Goal: Information Seeking & Learning: Learn about a topic

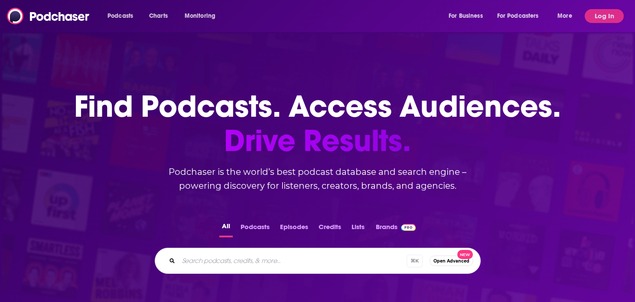
click at [275, 253] on div "⌘ K Open Advanced New" at bounding box center [318, 260] width 326 height 26
click at [270, 262] on input "Search podcasts, credits, & more..." at bounding box center [303, 260] width 251 height 14
type input "history this week"
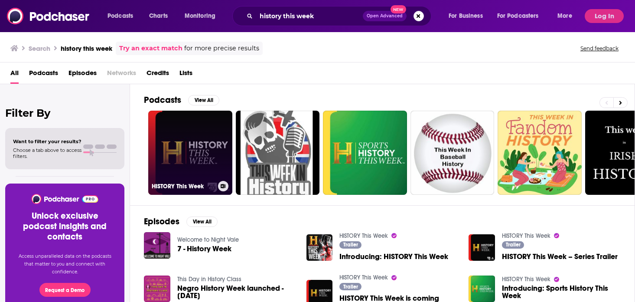
click at [198, 139] on link "HISTORY This Week" at bounding box center [190, 152] width 84 height 84
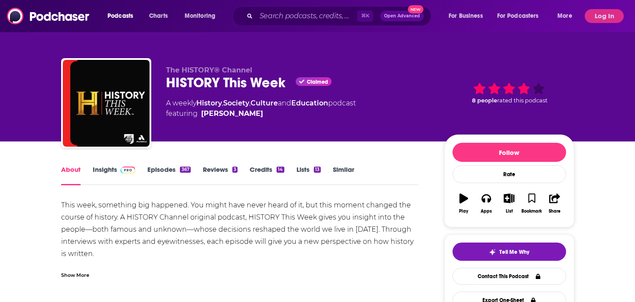
click at [118, 169] on span at bounding box center [126, 169] width 19 height 8
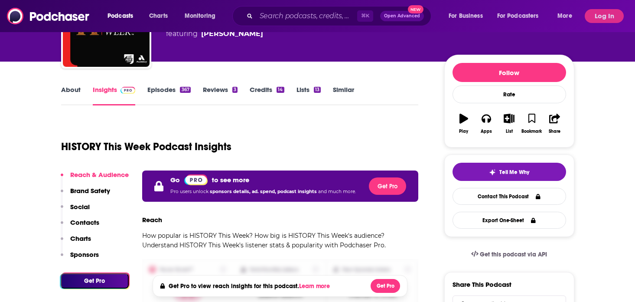
scroll to position [83, 0]
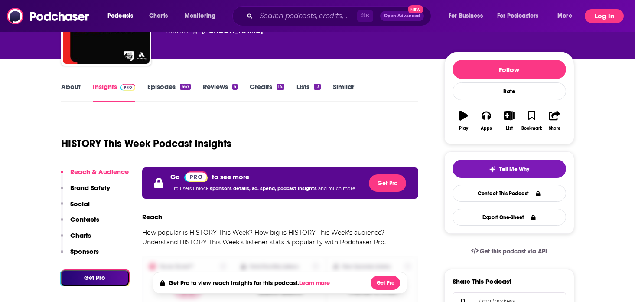
click at [607, 16] on button "Log In" at bounding box center [603, 16] width 39 height 14
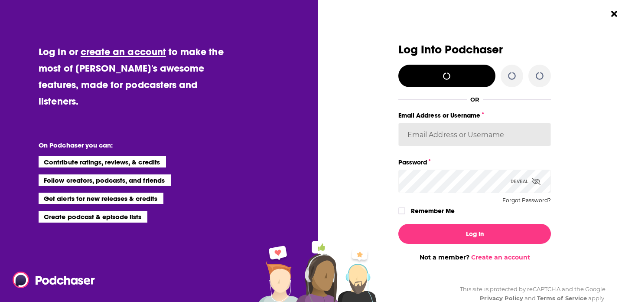
type input "bellagibb"
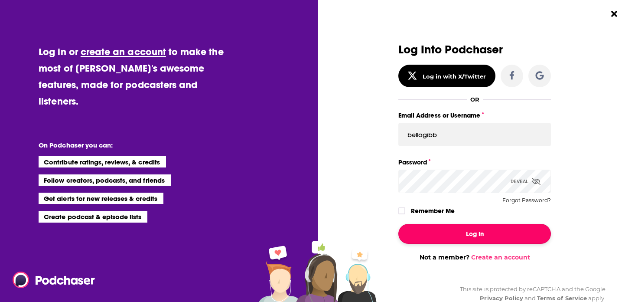
click at [478, 232] on button "Log In" at bounding box center [474, 234] width 152 height 20
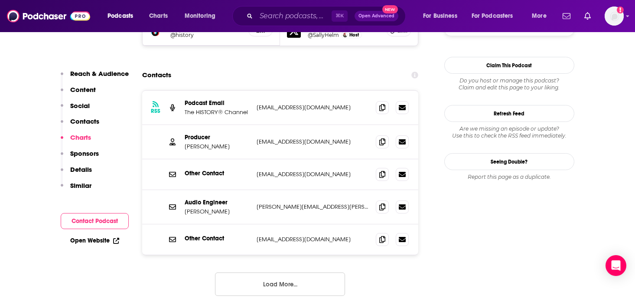
scroll to position [870, 0]
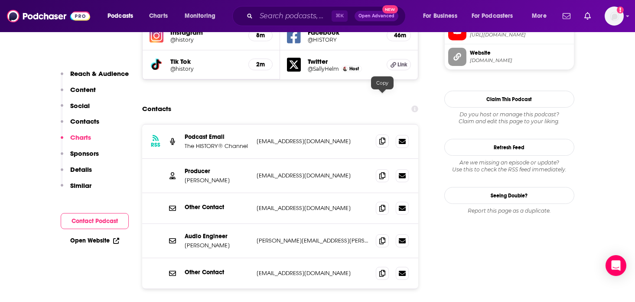
click at [383, 137] on icon at bounding box center [382, 140] width 6 height 7
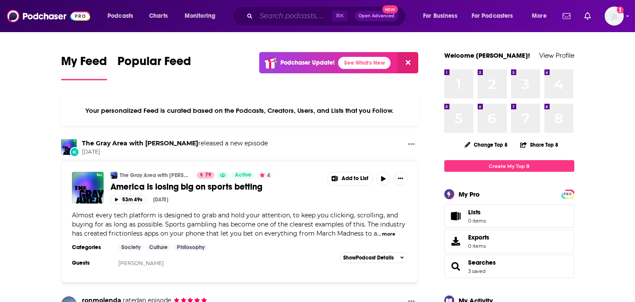
click at [312, 16] on input "Search podcasts, credits, & more..." at bounding box center [293, 16] width 75 height 14
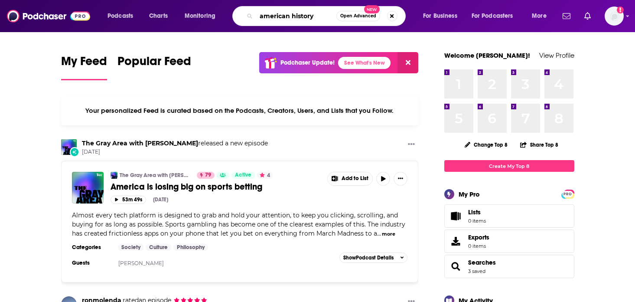
type input "american history"
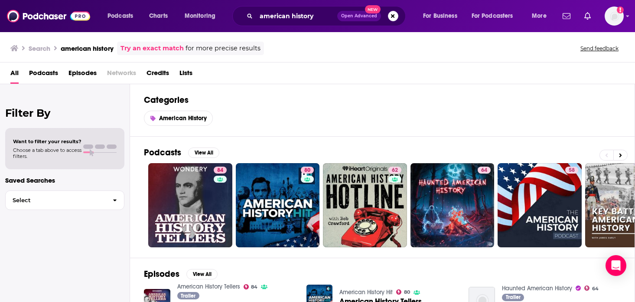
click at [56, 152] on span "Choose a tab above to access filters." at bounding box center [47, 153] width 68 height 12
click at [90, 143] on div "Want to filter your results? Choose a tab above to access filters." at bounding box center [65, 148] width 104 height 21
click at [42, 73] on span "Podcasts" at bounding box center [43, 75] width 29 height 18
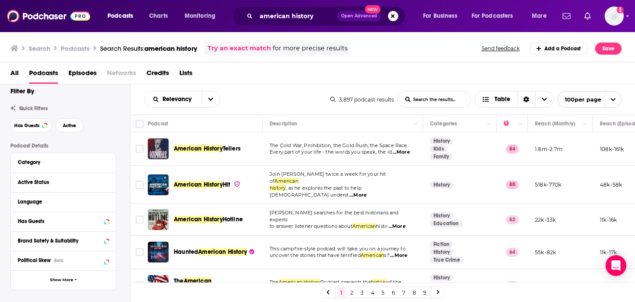
scroll to position [10, 0]
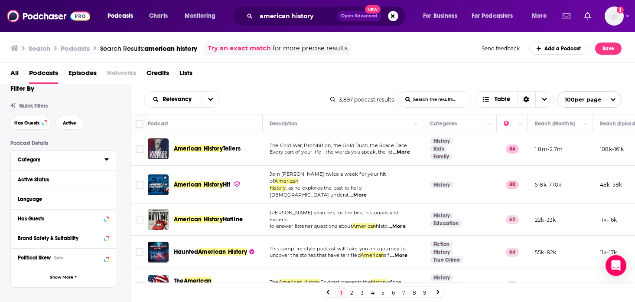
click at [98, 159] on div "Category" at bounding box center [58, 159] width 81 height 6
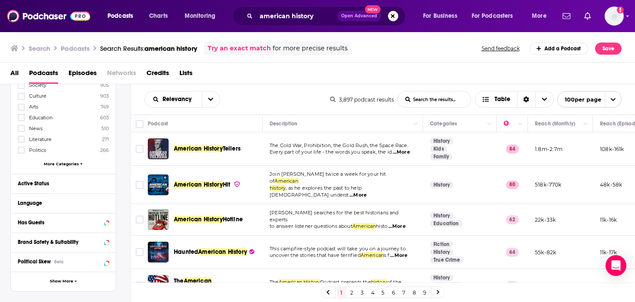
scroll to position [147, 0]
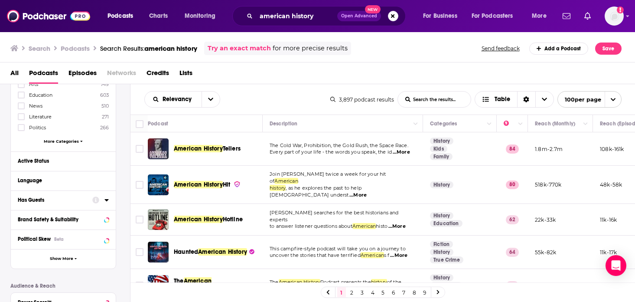
click at [82, 200] on div "Has Guests" at bounding box center [52, 200] width 69 height 6
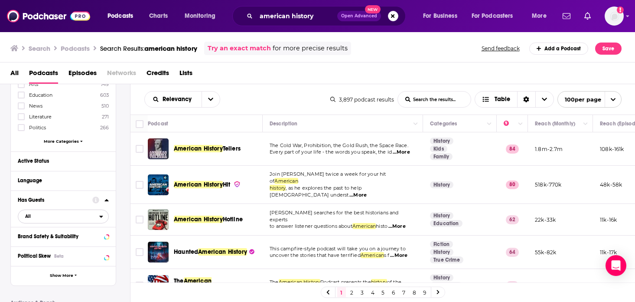
click at [44, 218] on span "All" at bounding box center [58, 216] width 81 height 11
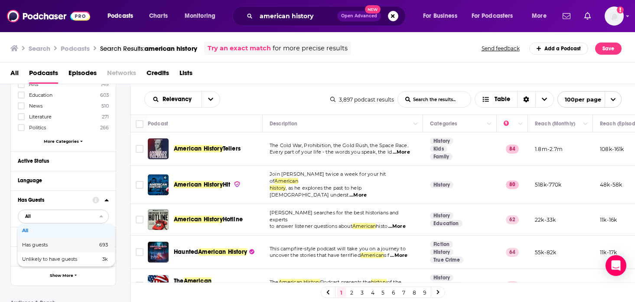
click at [45, 242] on span "Has guests" at bounding box center [47, 244] width 50 height 5
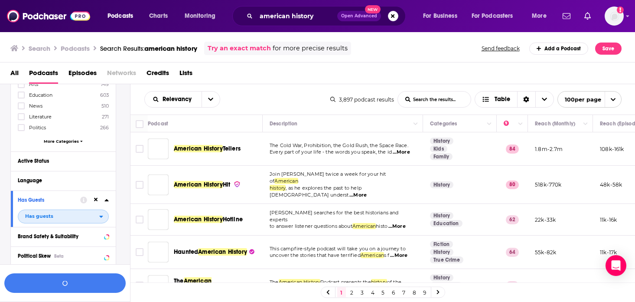
scroll to position [168, 0]
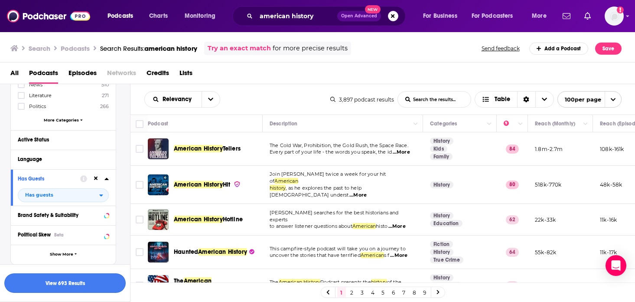
click at [89, 281] on button "View 693 Results" at bounding box center [64, 282] width 121 height 19
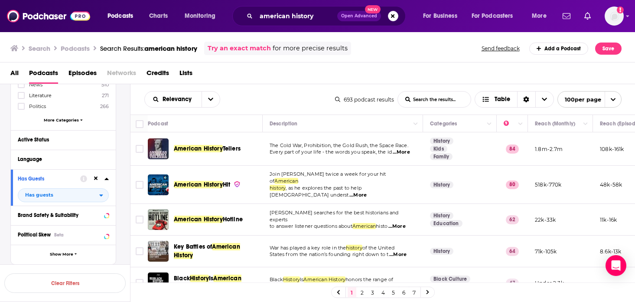
click at [402, 223] on span "...More" at bounding box center [396, 226] width 17 height 7
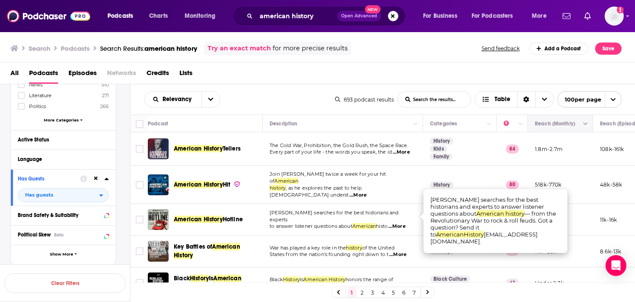
click at [555, 122] on icon "Move" at bounding box center [559, 123] width 10 height 10
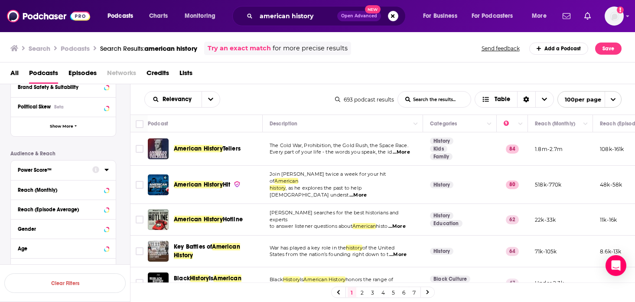
scroll to position [301, 0]
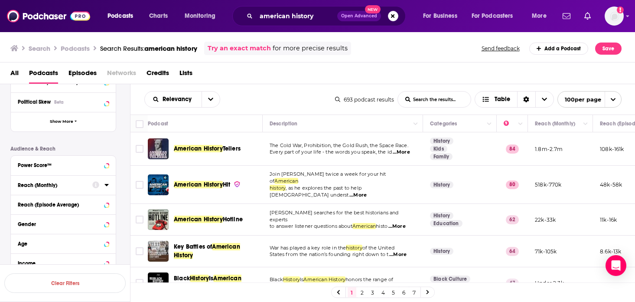
click at [78, 183] on div "Reach (Monthly)" at bounding box center [52, 185] width 69 height 6
click at [39, 198] on input "number" at bounding box center [39, 200] width 43 height 14
type input "1"
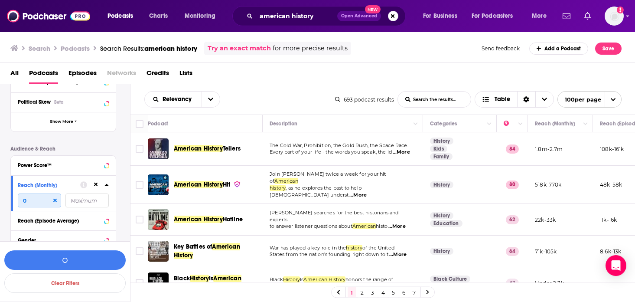
type input "0"
click at [85, 200] on input "number" at bounding box center [86, 200] width 43 height 14
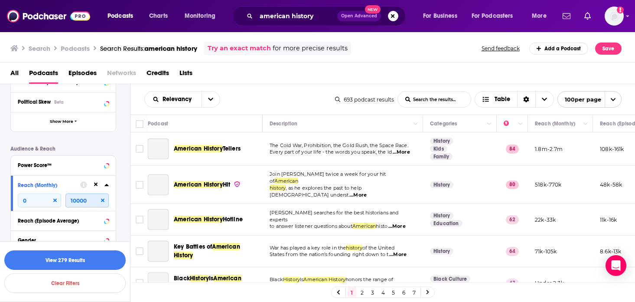
type input "10000"
click at [123, 178] on div "Podcast Details Category History 1k Society 905 Culture 903 Arts 749 Education …" at bounding box center [70, 79] width 120 height 459
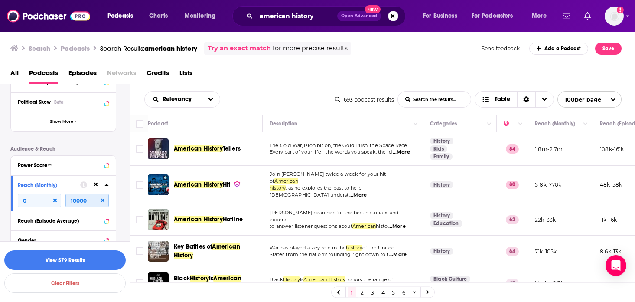
click at [76, 200] on input "10000" at bounding box center [86, 200] width 43 height 14
click at [113, 260] on button "View 579 Results" at bounding box center [64, 259] width 121 height 19
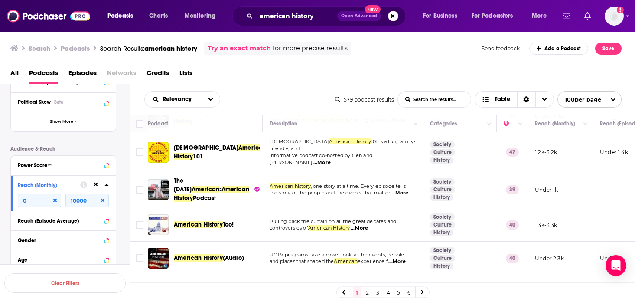
scroll to position [31, 0]
click at [405, 189] on span "...More" at bounding box center [399, 192] width 17 height 7
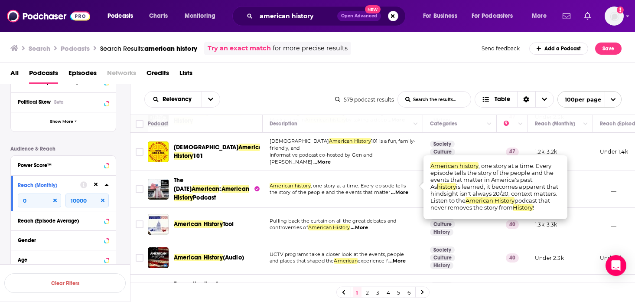
click at [405, 189] on span "...More" at bounding box center [399, 192] width 17 height 7
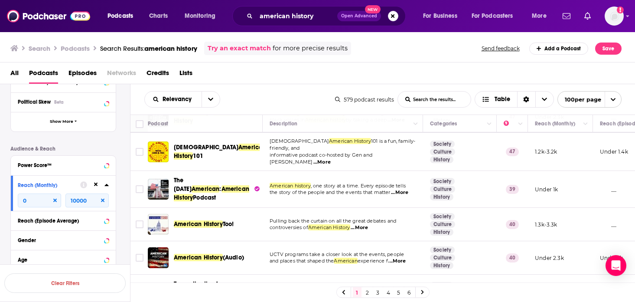
click at [350, 72] on div "All Podcasts Episodes Networks Credits Lists" at bounding box center [319, 75] width 618 height 18
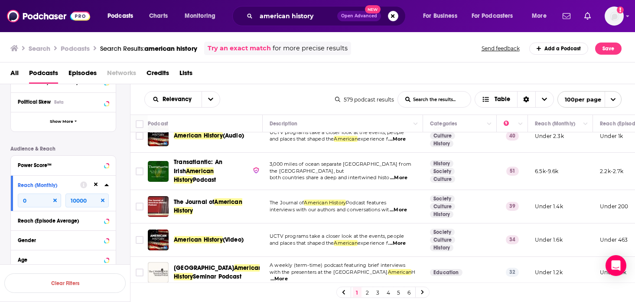
scroll to position [156, 0]
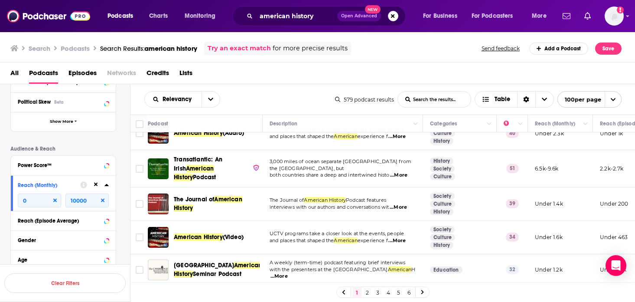
click at [372, 197] on span "Podcast features" at bounding box center [366, 200] width 40 height 6
click at [400, 204] on span "...More" at bounding box center [397, 207] width 17 height 7
click at [227, 185] on div "Podcasts Charts Monitoring american history Open Advanced New For Business For …" at bounding box center [317, 151] width 635 height 302
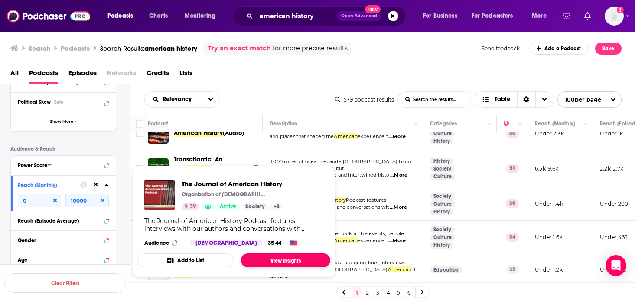
click at [283, 256] on link "View Insights" at bounding box center [285, 260] width 89 height 14
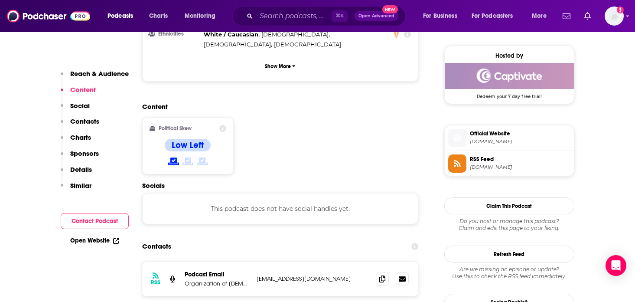
scroll to position [640, 0]
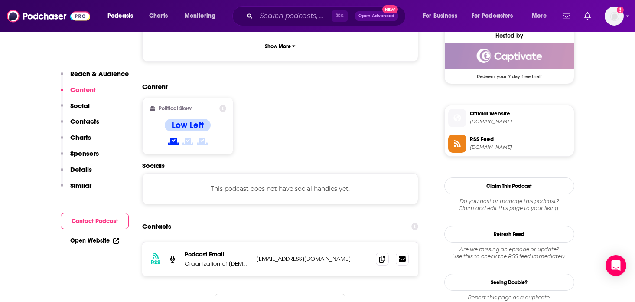
click at [282, 255] on p "[EMAIL_ADDRESS][DOMAIN_NAME]" at bounding box center [312, 258] width 113 height 7
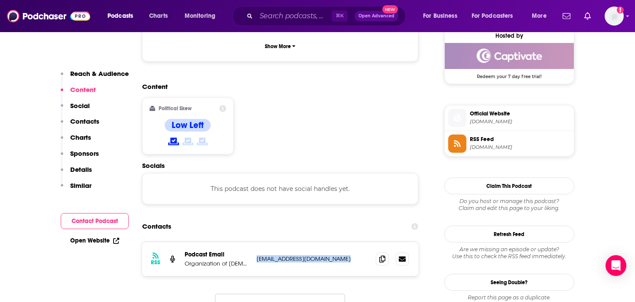
click at [296, 218] on section "Contacts RSS Podcast Email Organization of [DEMOGRAPHIC_DATA] Historians [EMAIL…" at bounding box center [280, 274] width 276 height 113
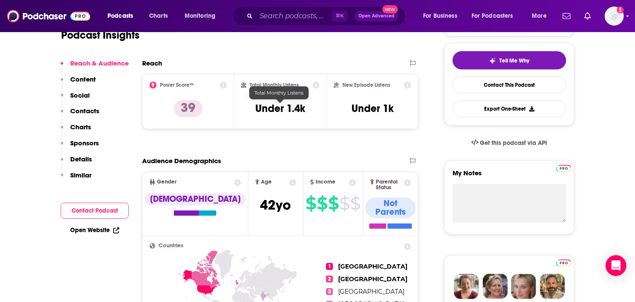
scroll to position [0, 0]
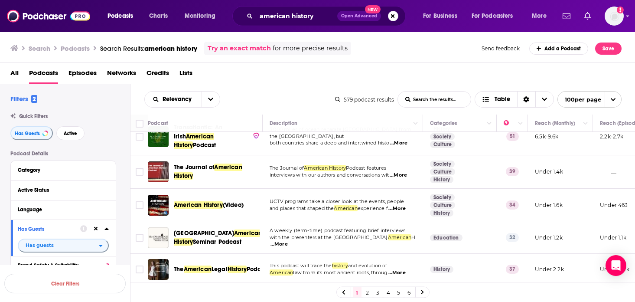
scroll to position [188, 0]
click at [405, 204] on span "...More" at bounding box center [396, 207] width 17 height 7
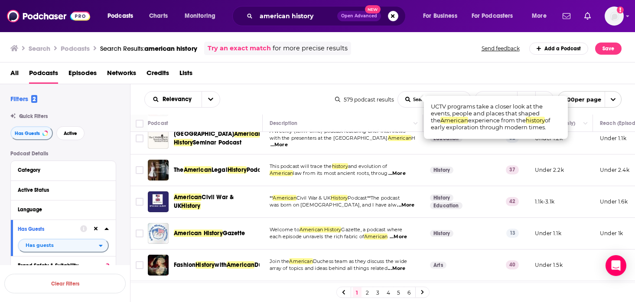
scroll to position [291, 0]
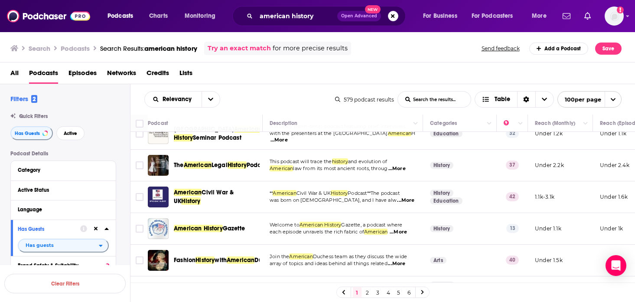
click at [402, 221] on p "Welcome to American History Gazette, a podcast where" at bounding box center [342, 224] width 146 height 7
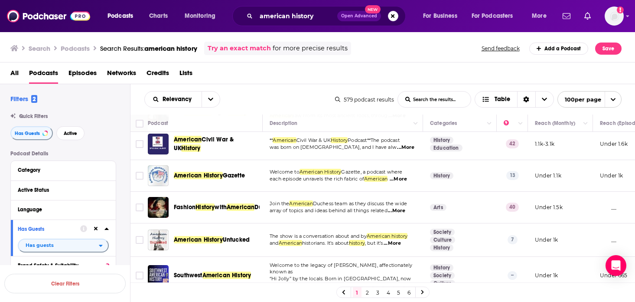
scroll to position [352, 0]
